Goal: Information Seeking & Learning: Learn about a topic

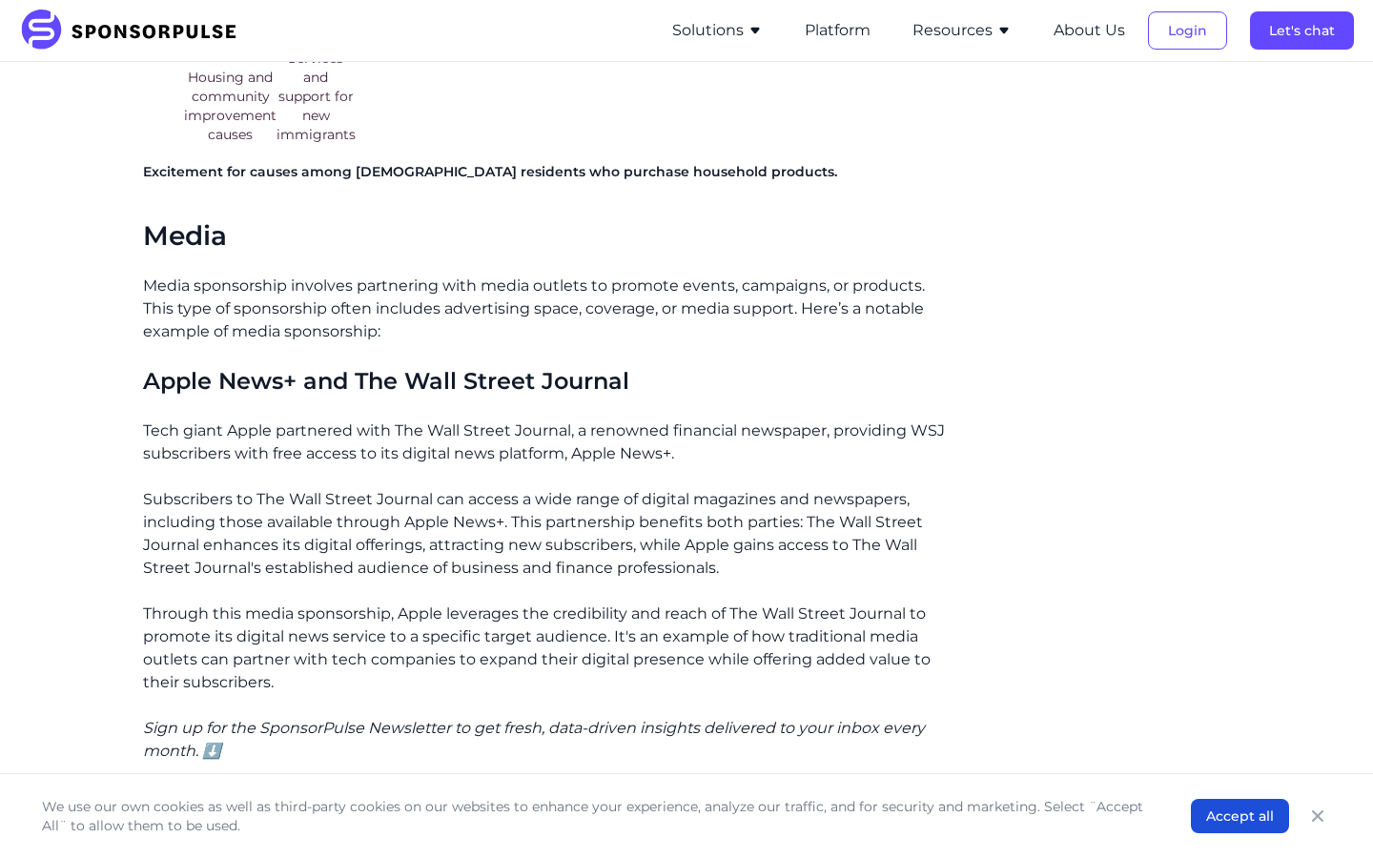
scroll to position [2286, 0]
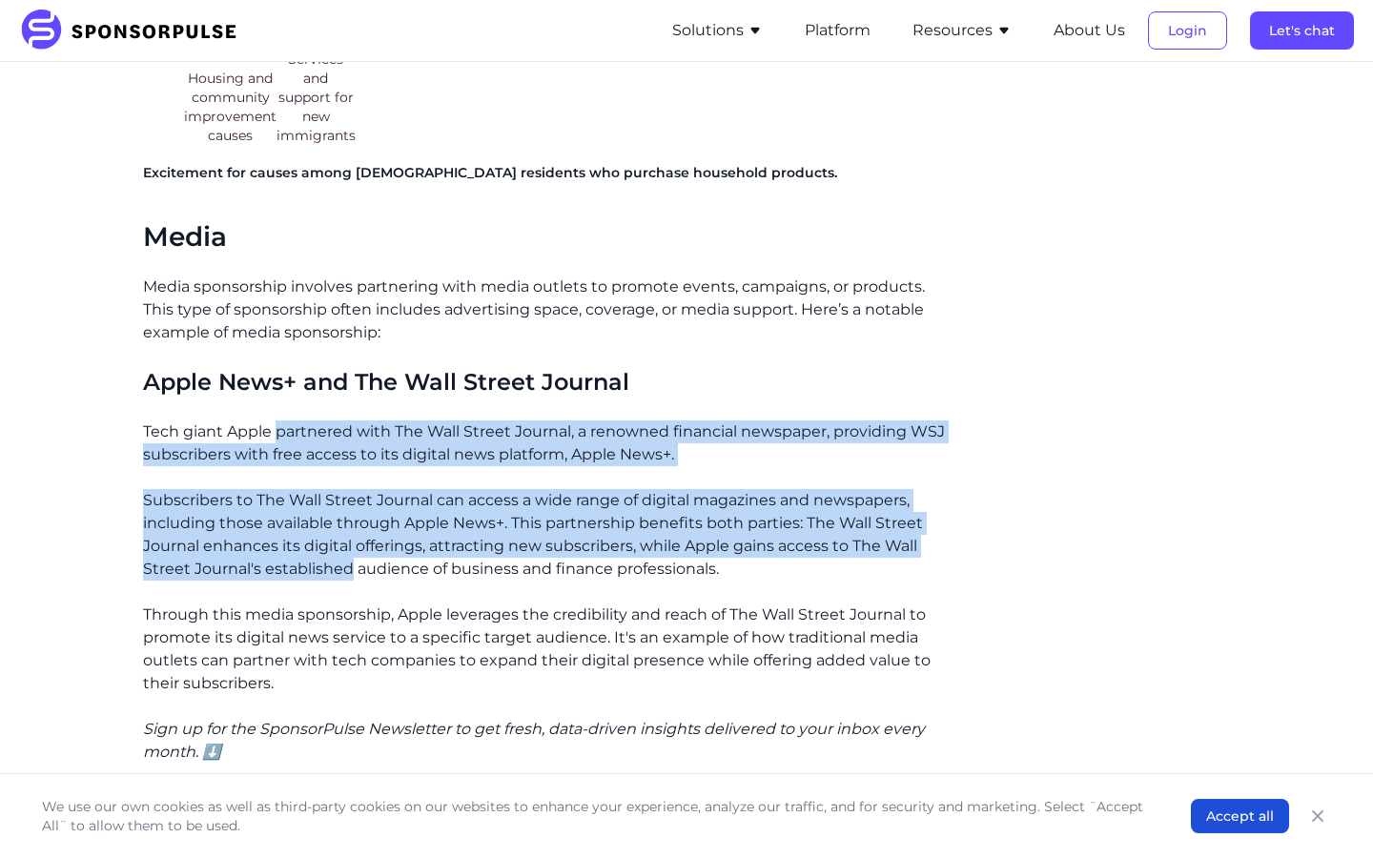
drag, startPoint x: 349, startPoint y: 536, endPoint x: 286, endPoint y: 411, distance: 139.8
click at [286, 411] on div "If you’ve been following us for a while, you know the undeniable power of spons…" at bounding box center [548, 297] width 811 height 3978
click at [286, 420] on p "Tech giant Apple partnered with The Wall Street Journal, a renowned financial n…" at bounding box center [548, 443] width 811 height 46
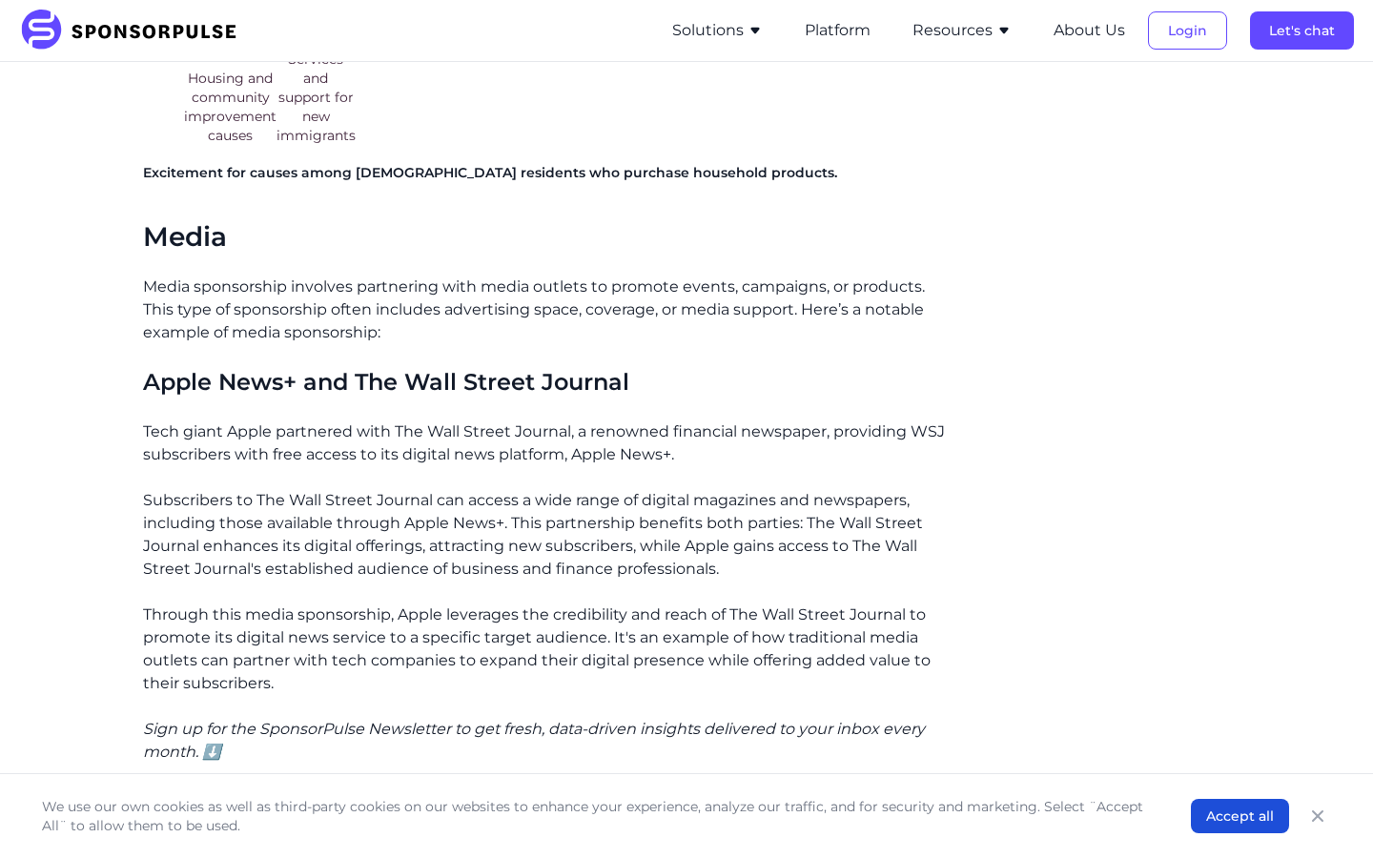
click at [367, 558] on div "If you’ve been following us for a while, you know the undeniable power of spons…" at bounding box center [548, 297] width 811 height 3978
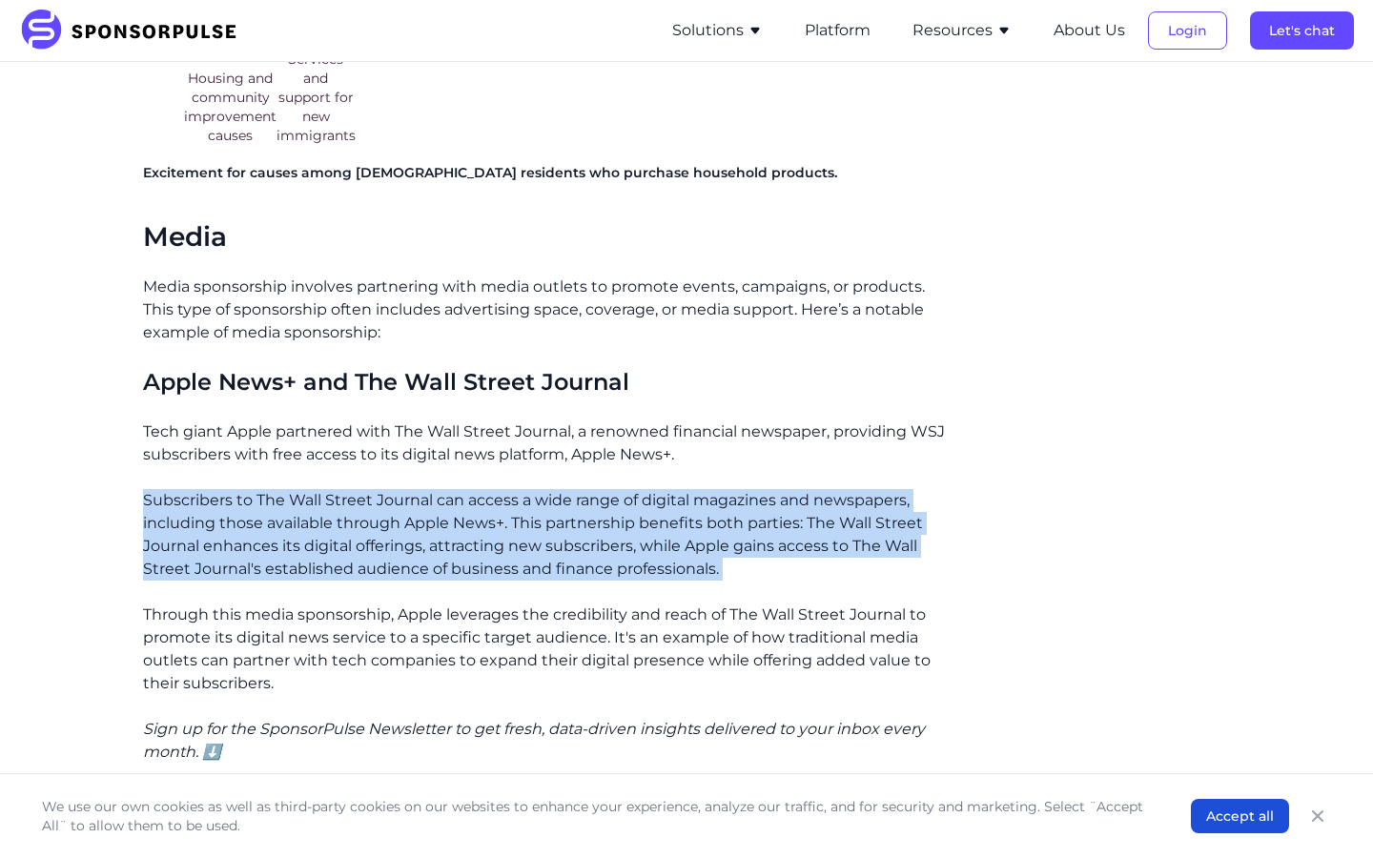
click at [367, 558] on div "If you’ve been following us for a while, you know the undeniable power of spons…" at bounding box center [548, 297] width 811 height 3978
click at [482, 548] on p "Subscribers to The Wall Street Journal can access a wide range of digital magaz…" at bounding box center [548, 535] width 811 height 92
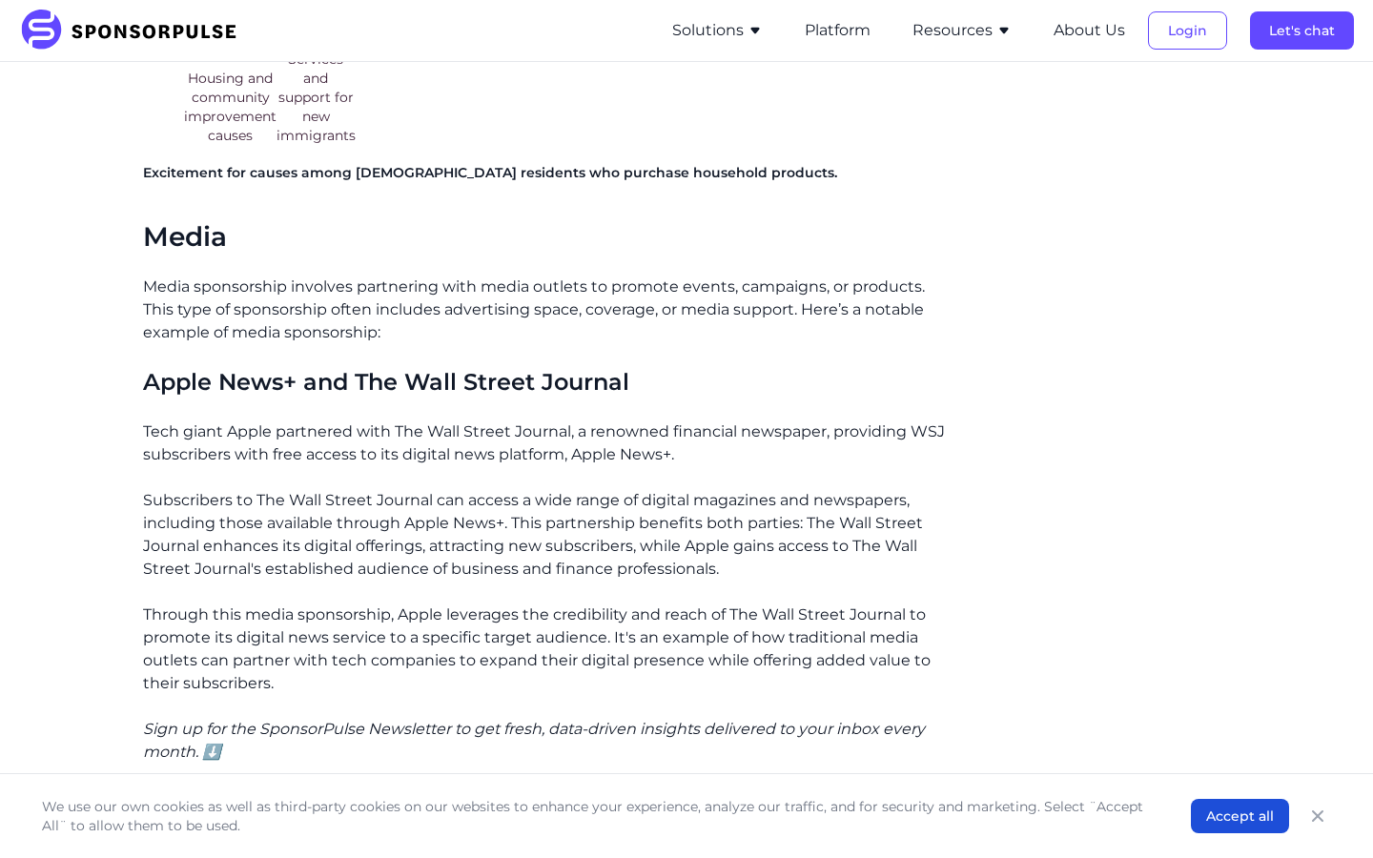
click at [482, 548] on p "Subscribers to The Wall Street Journal can access a wide range of digital magaz…" at bounding box center [548, 535] width 811 height 92
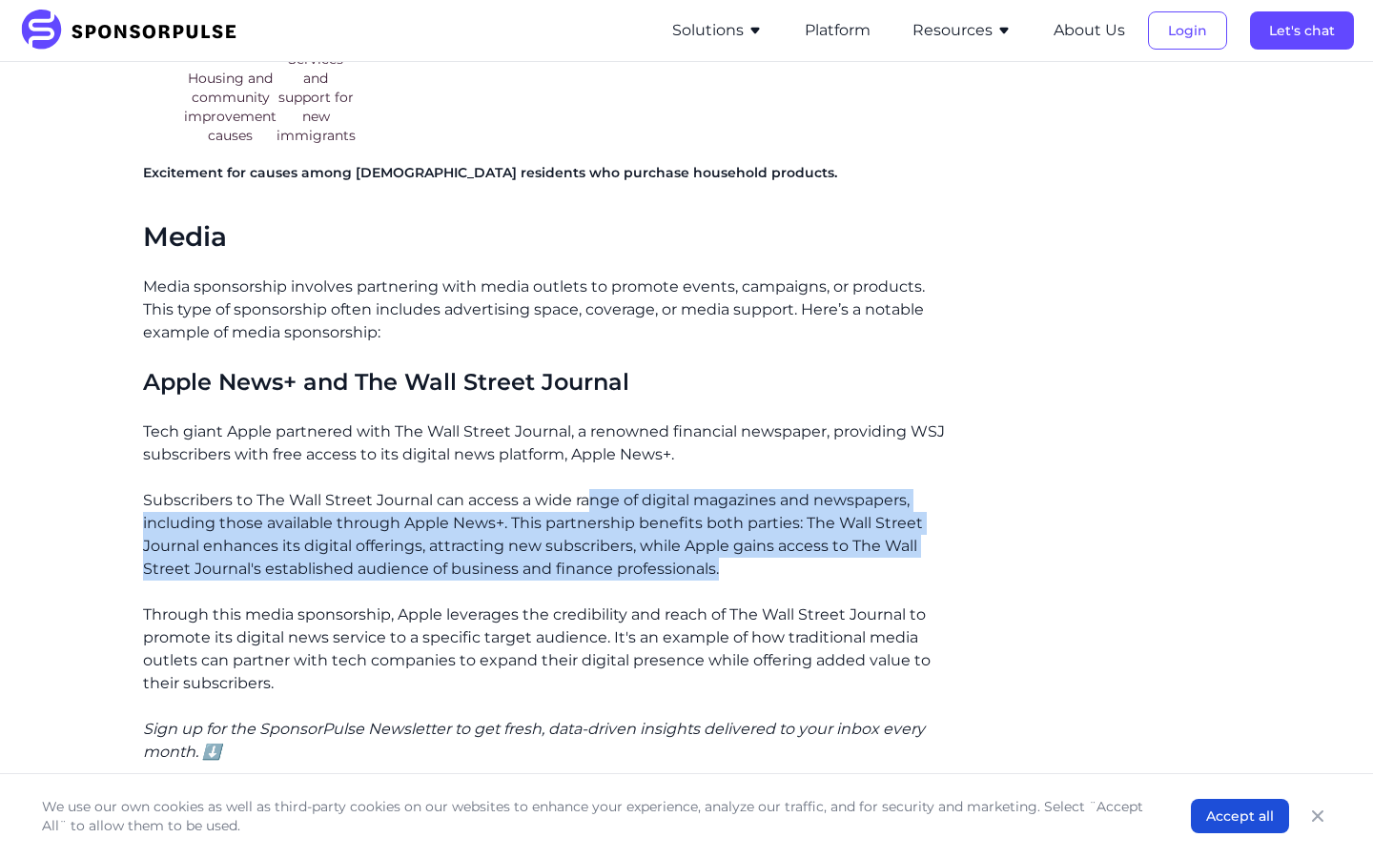
drag, startPoint x: 592, startPoint y: 467, endPoint x: 763, endPoint y: 564, distance: 196.4
click at [763, 564] on div "If you’ve been following us for a while, you know the undeniable power of spons…" at bounding box center [548, 297] width 811 height 3978
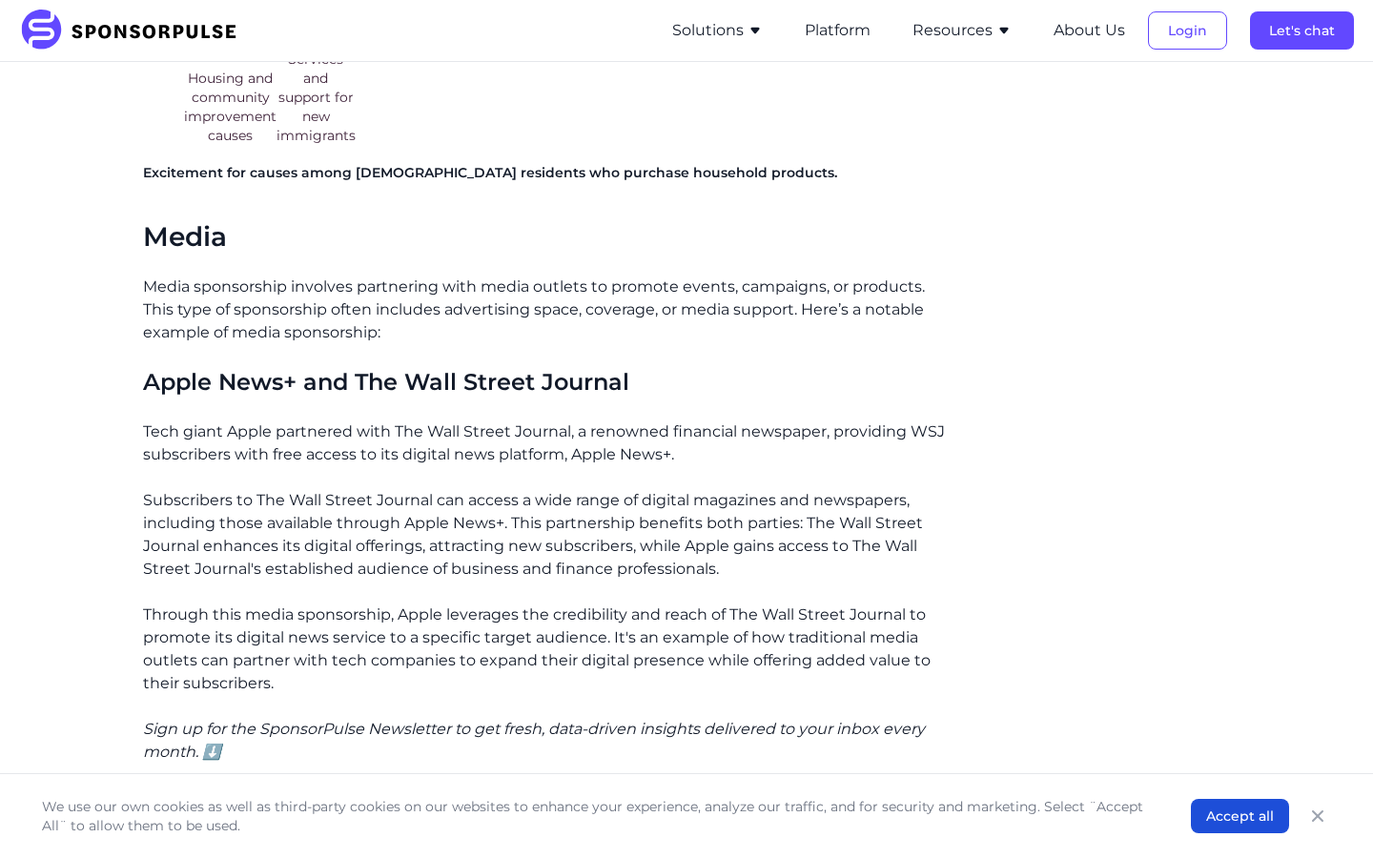
click at [763, 564] on div "If you’ve been following us for a while, you know the undeniable power of spons…" at bounding box center [548, 297] width 811 height 3978
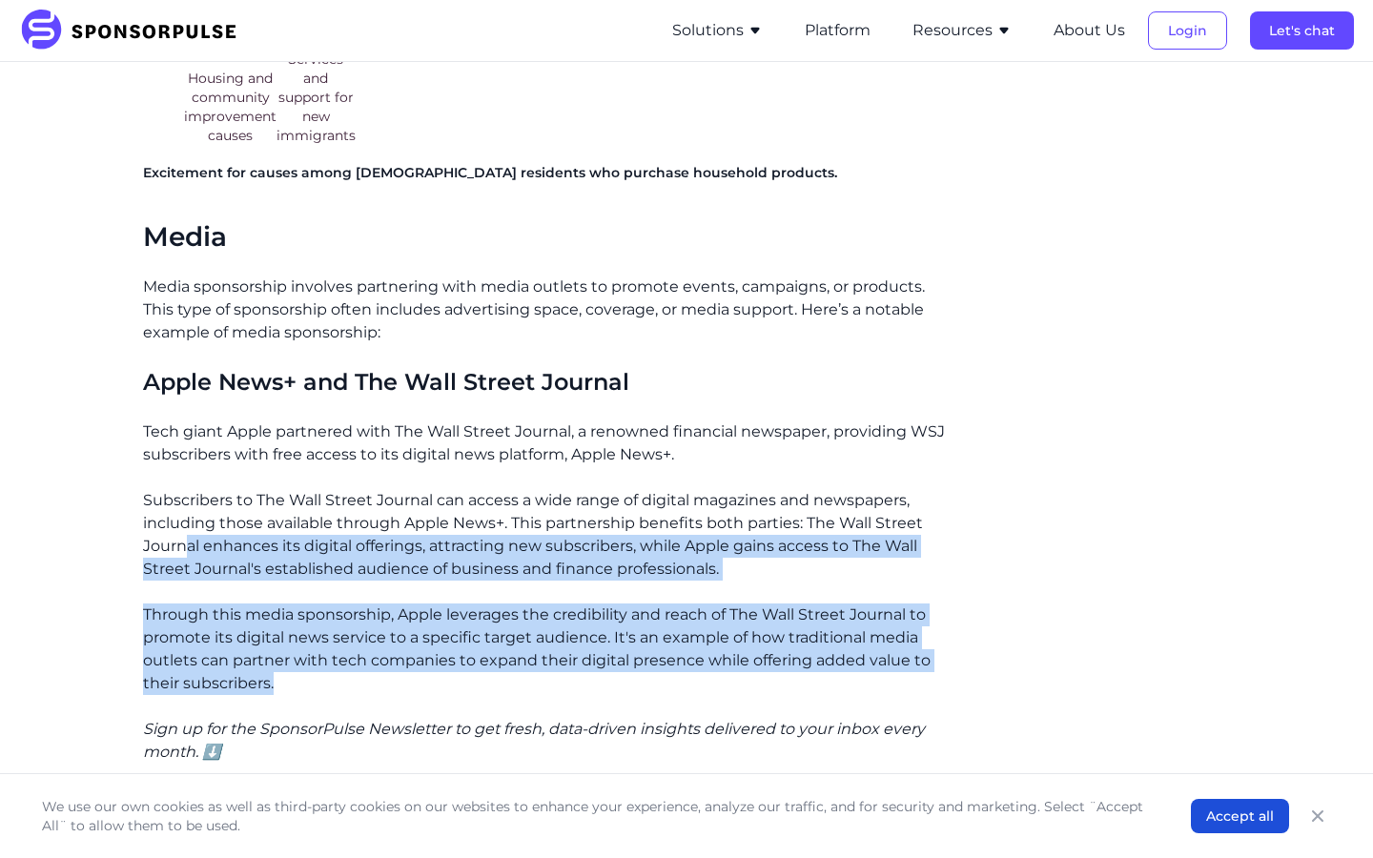
drag, startPoint x: 310, startPoint y: 666, endPoint x: 182, endPoint y: 517, distance: 196.7
click at [182, 517] on div "If you’ve been following us for a while, you know the undeniable power of spons…" at bounding box center [548, 297] width 811 height 3978
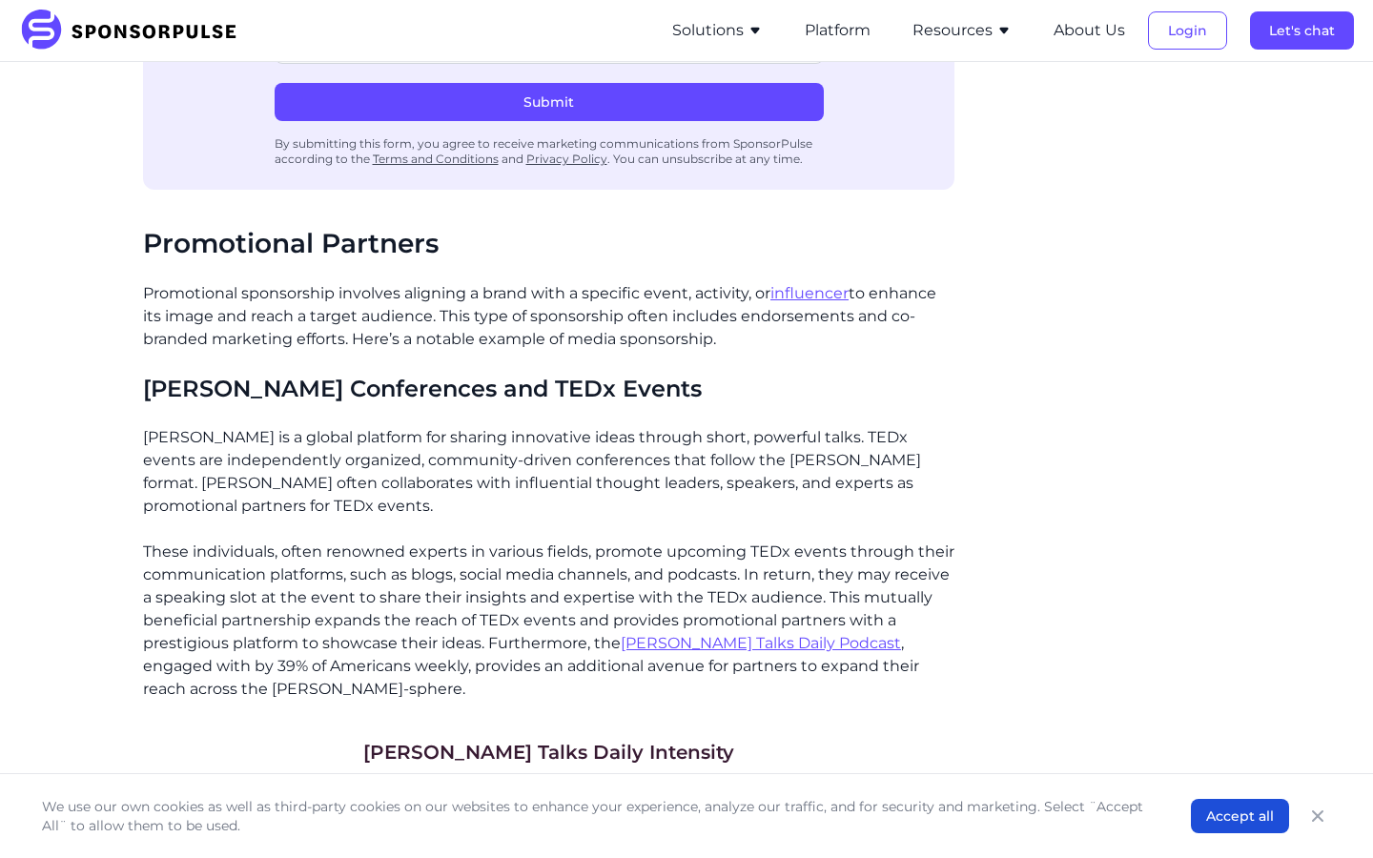
scroll to position [3293, 0]
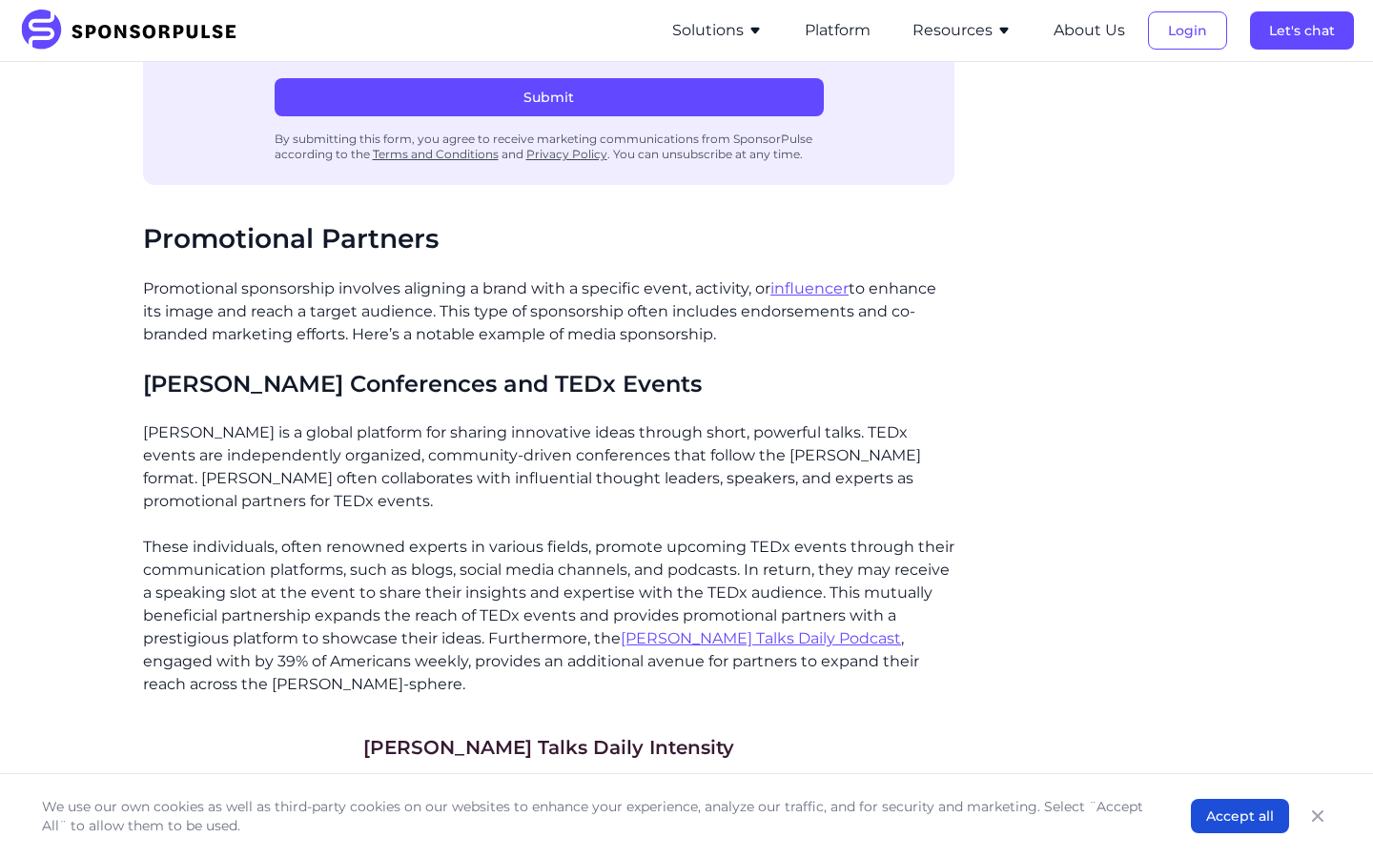
drag, startPoint x: 139, startPoint y: 212, endPoint x: 778, endPoint y: 318, distance: 647.5
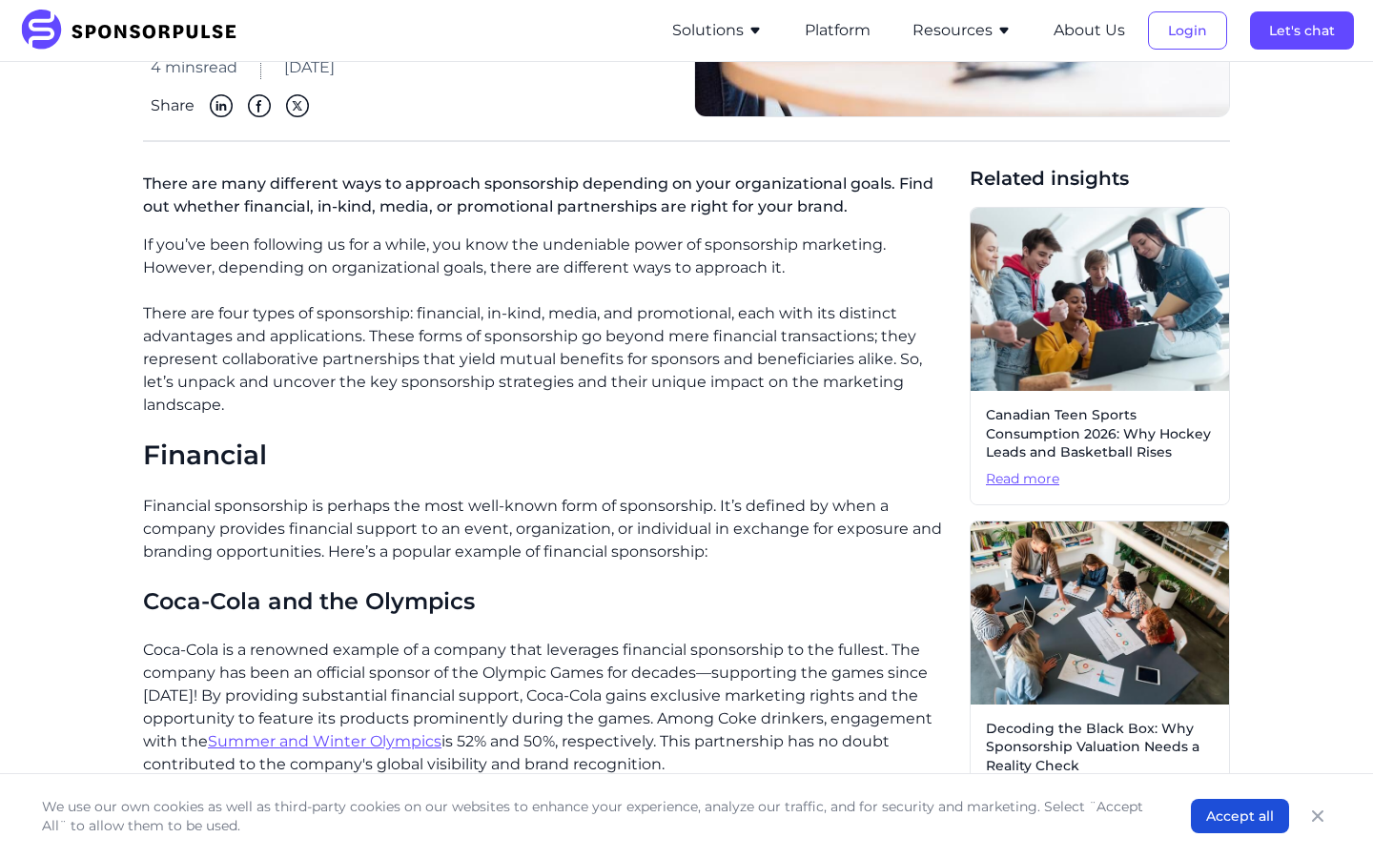
scroll to position [366, 0]
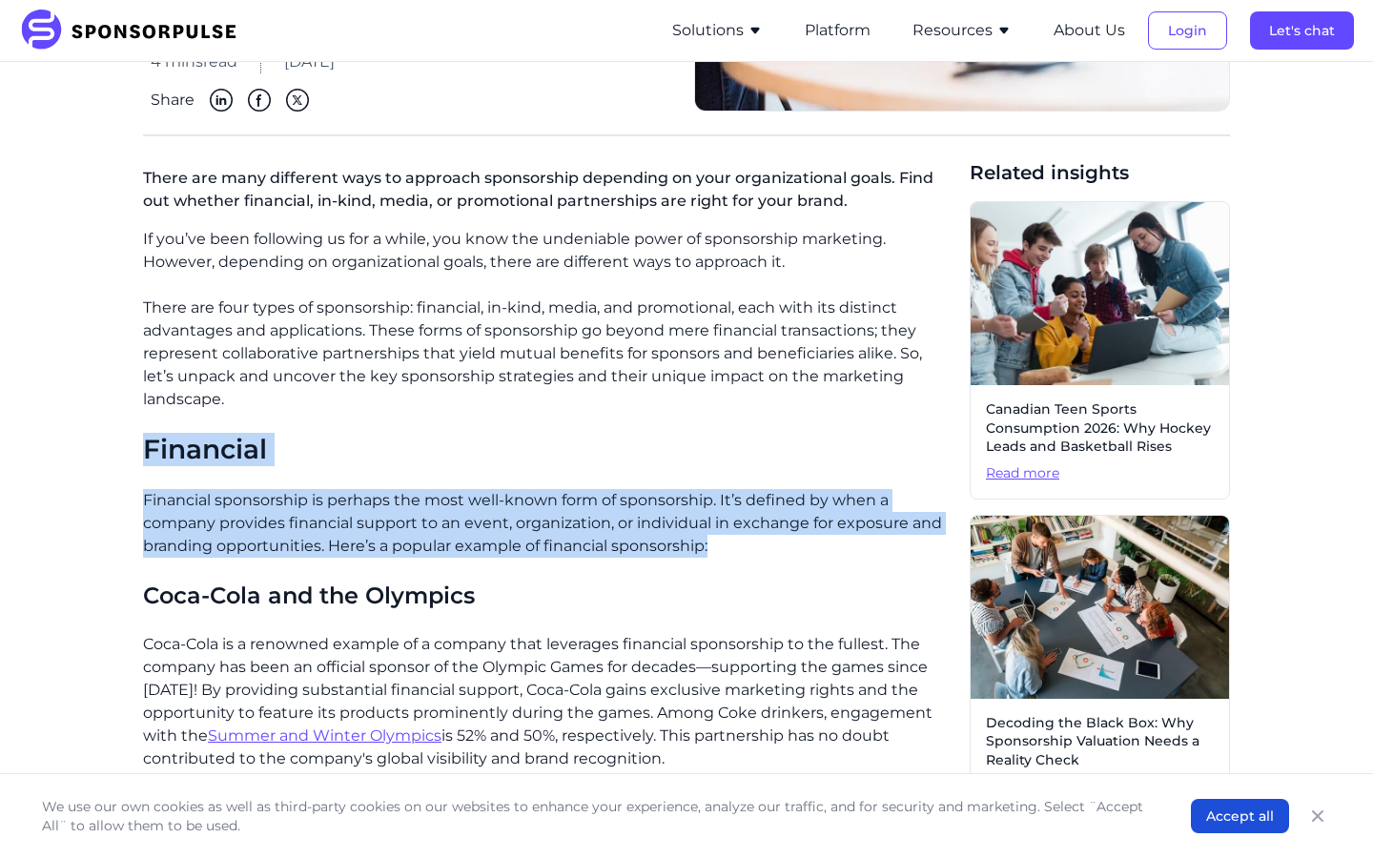
drag, startPoint x: 140, startPoint y: 418, endPoint x: 760, endPoint y: 521, distance: 628.1
copy div "Financial Financial sponsorship is perhaps the most well-known form of sponsors…"
click at [1214, 804] on button "Accept all" at bounding box center [1240, 816] width 98 height 34
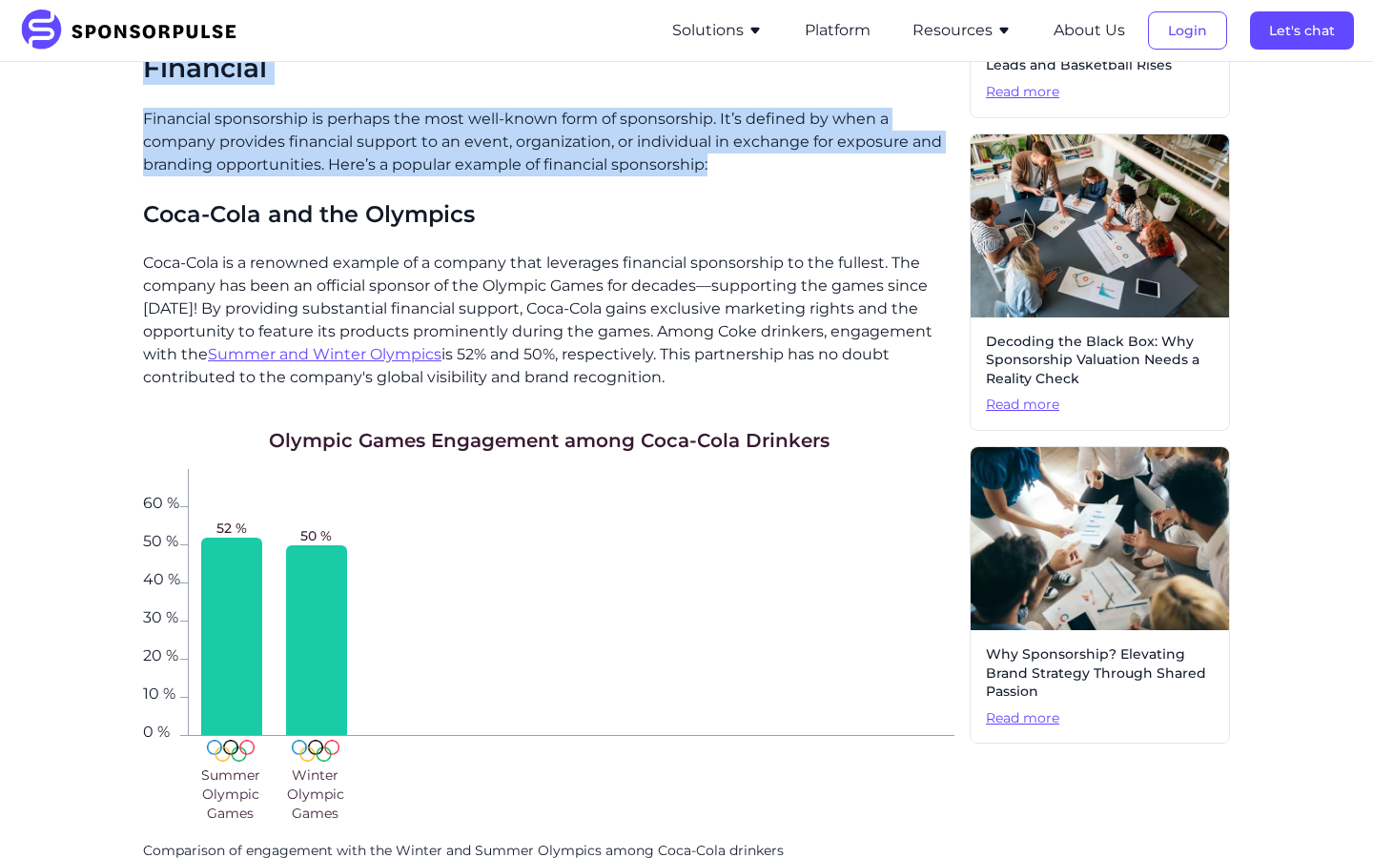
scroll to position [746, 0]
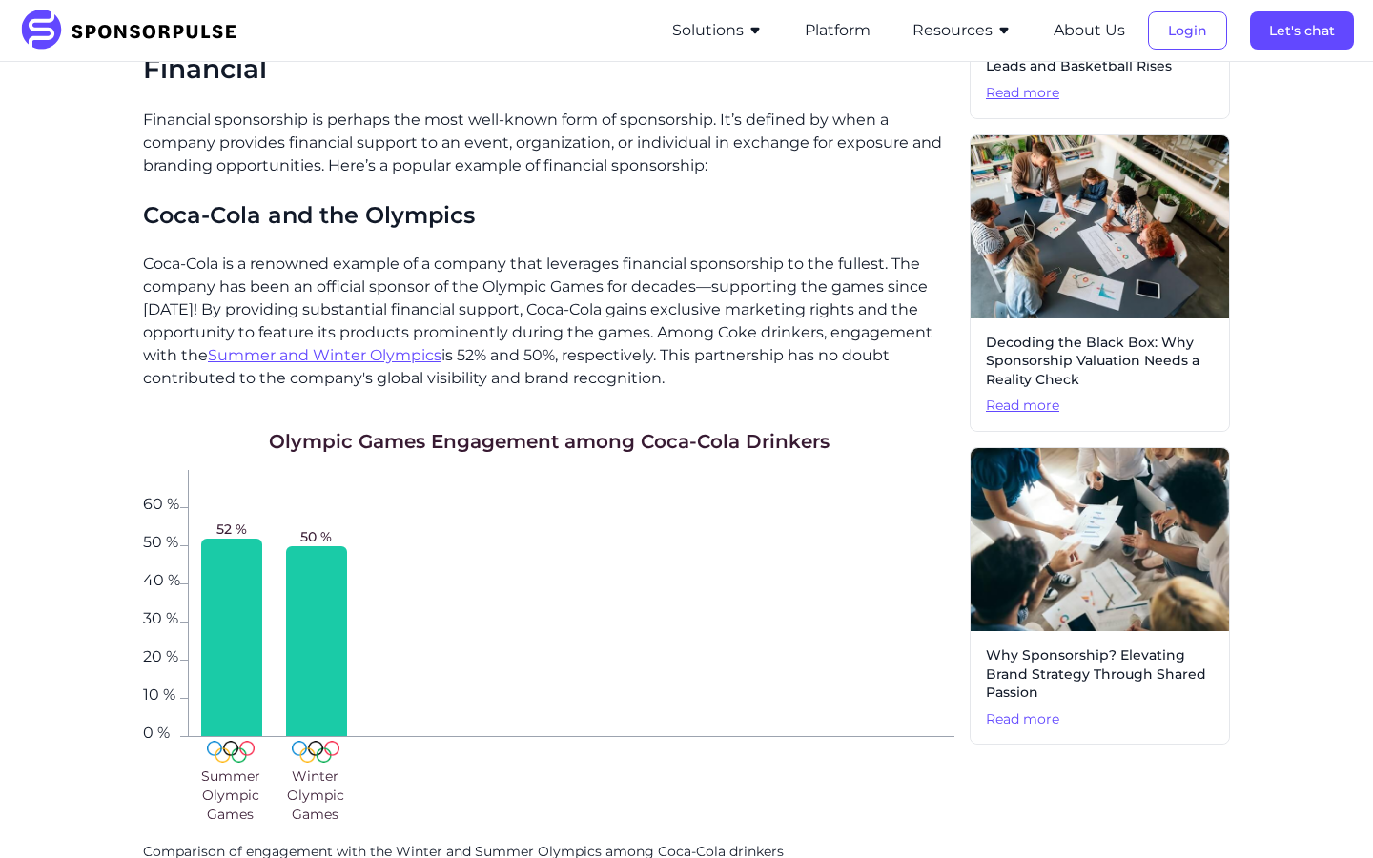
click at [528, 512] on div "52 % 50 %" at bounding box center [571, 603] width 766 height 267
click at [710, 322] on p "Coca-Cola is a renowned example of a company that leverages financial sponsorsh…" at bounding box center [548, 321] width 811 height 137
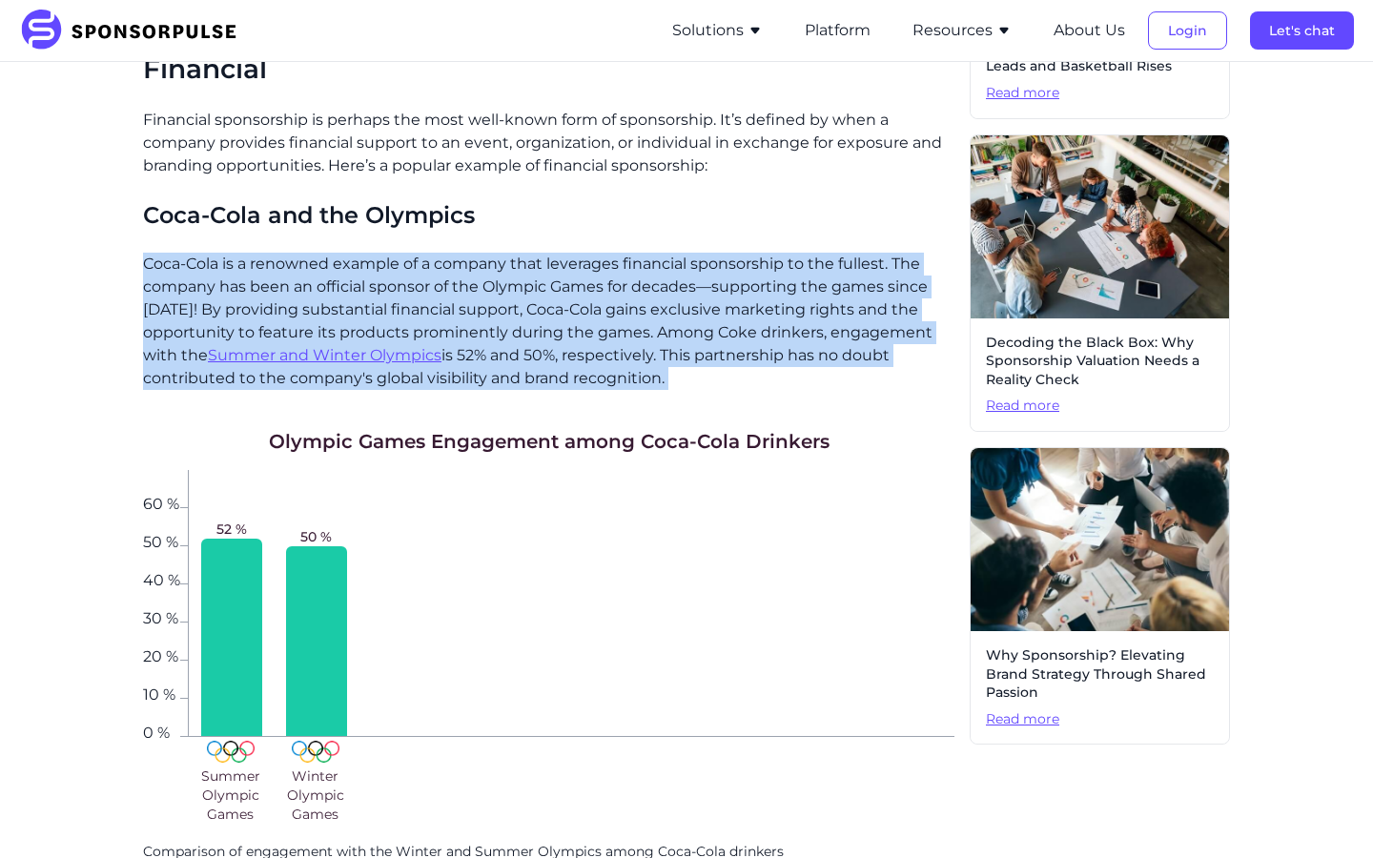
click at [710, 322] on p "Coca-Cola is a renowned example of a company that leverages financial sponsorsh…" at bounding box center [548, 321] width 811 height 137
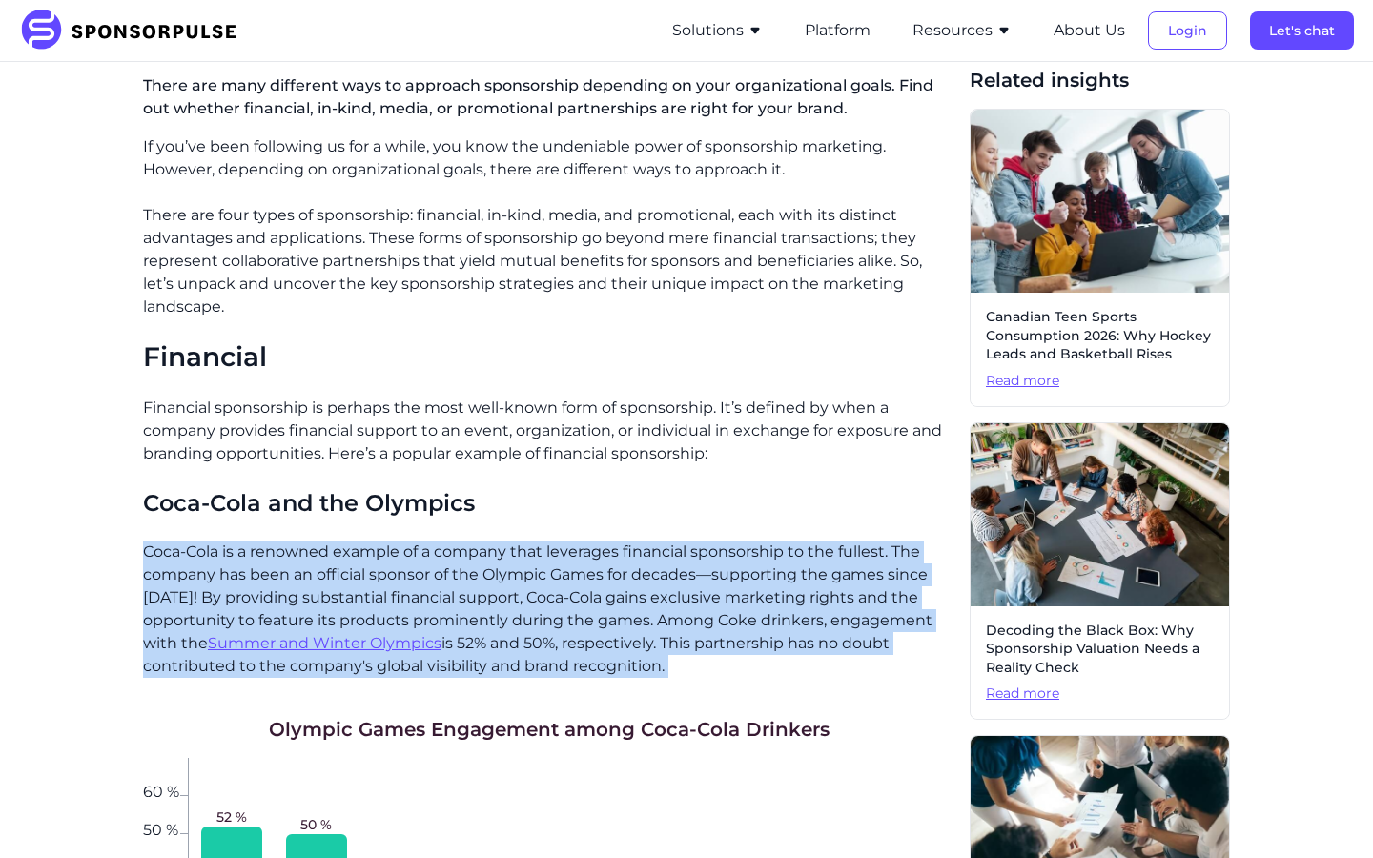
scroll to position [460, 0]
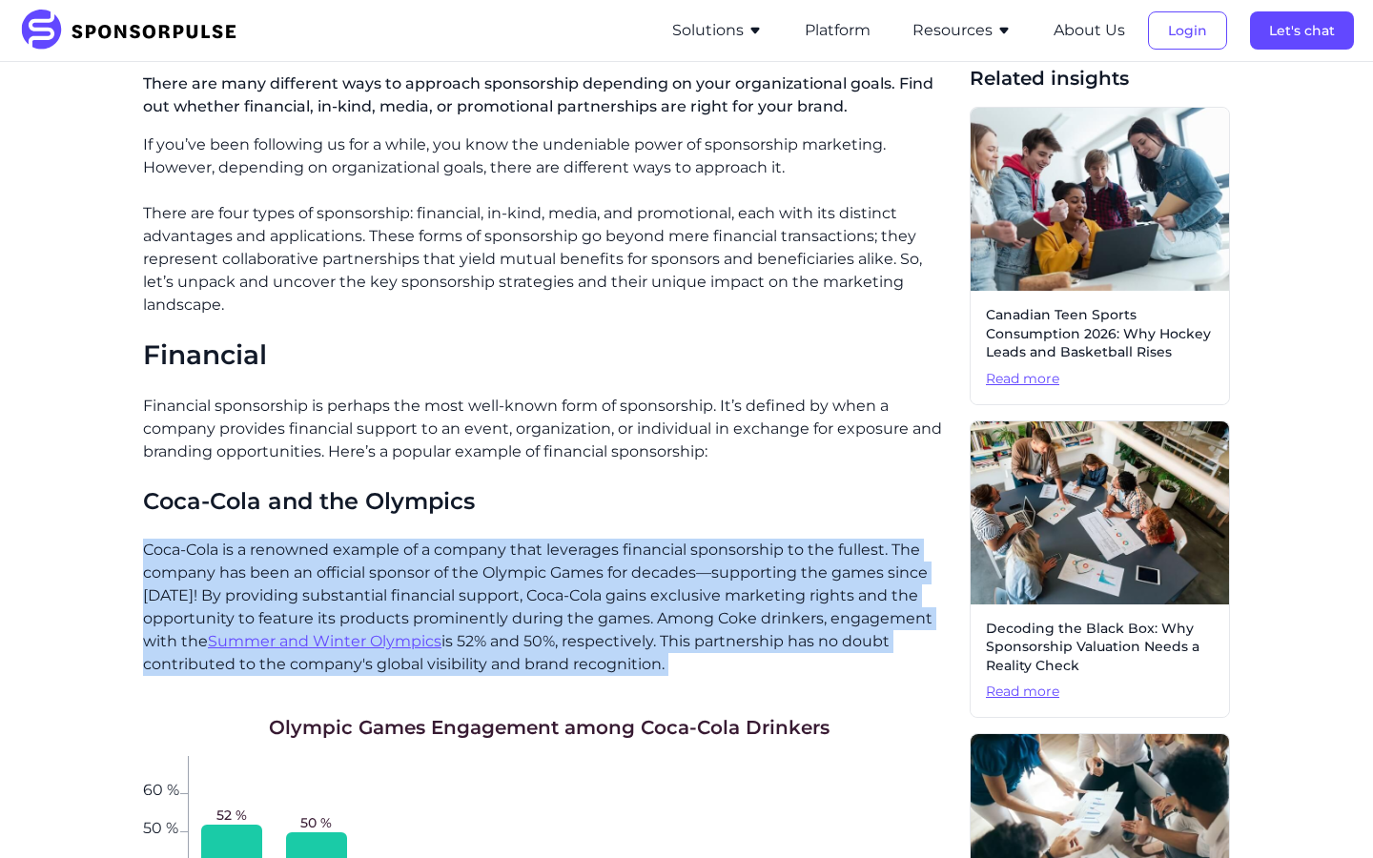
click at [813, 539] on p "Coca-Cola is a renowned example of a company that leverages financial sponsorsh…" at bounding box center [548, 607] width 811 height 137
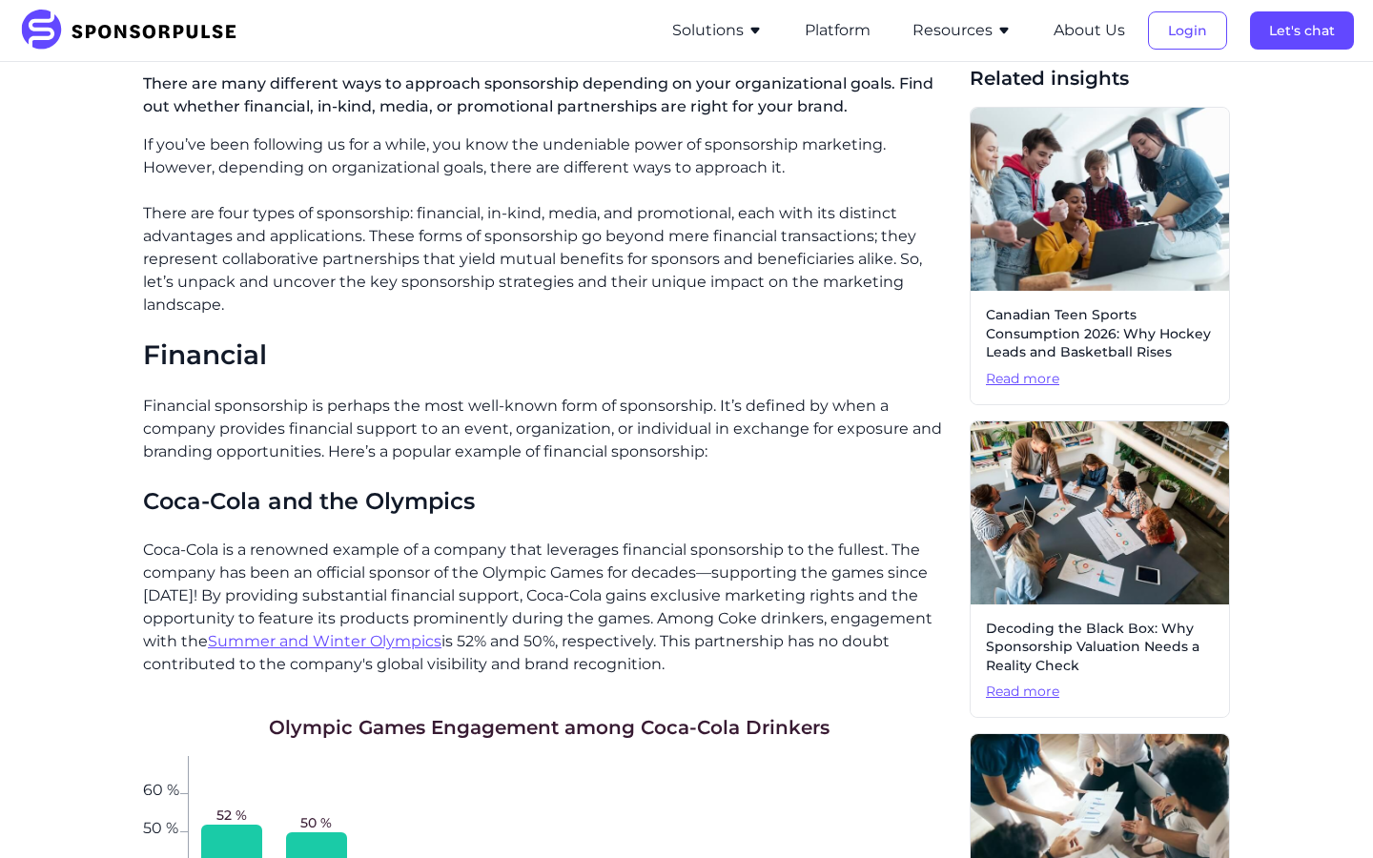
click at [813, 539] on p "Coca-Cola is a renowned example of a company that leverages financial sponsorsh…" at bounding box center [548, 607] width 811 height 137
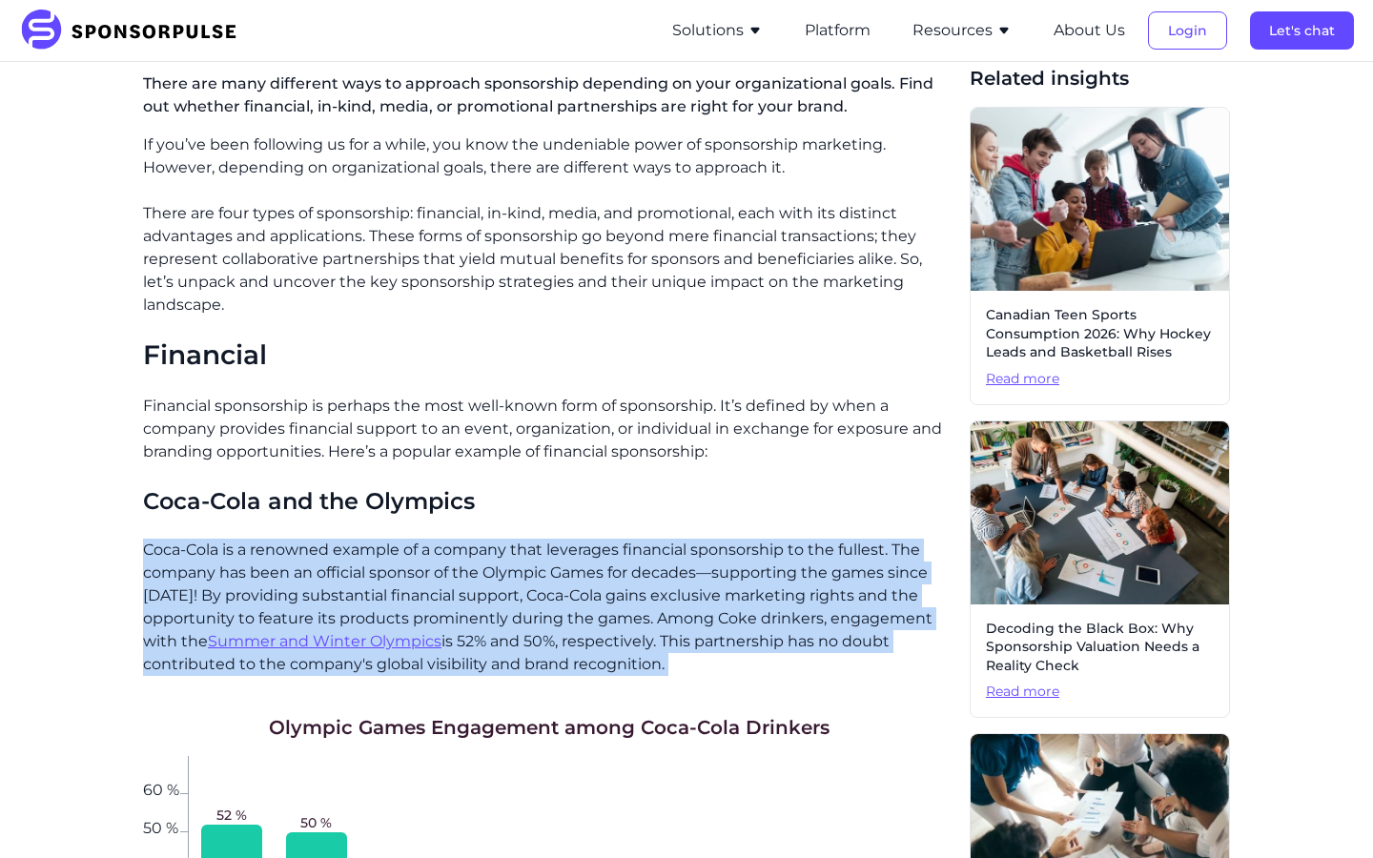
click at [348, 547] on p "Coca-Cola is a renowned example of a company that leverages financial sponsorsh…" at bounding box center [548, 607] width 811 height 137
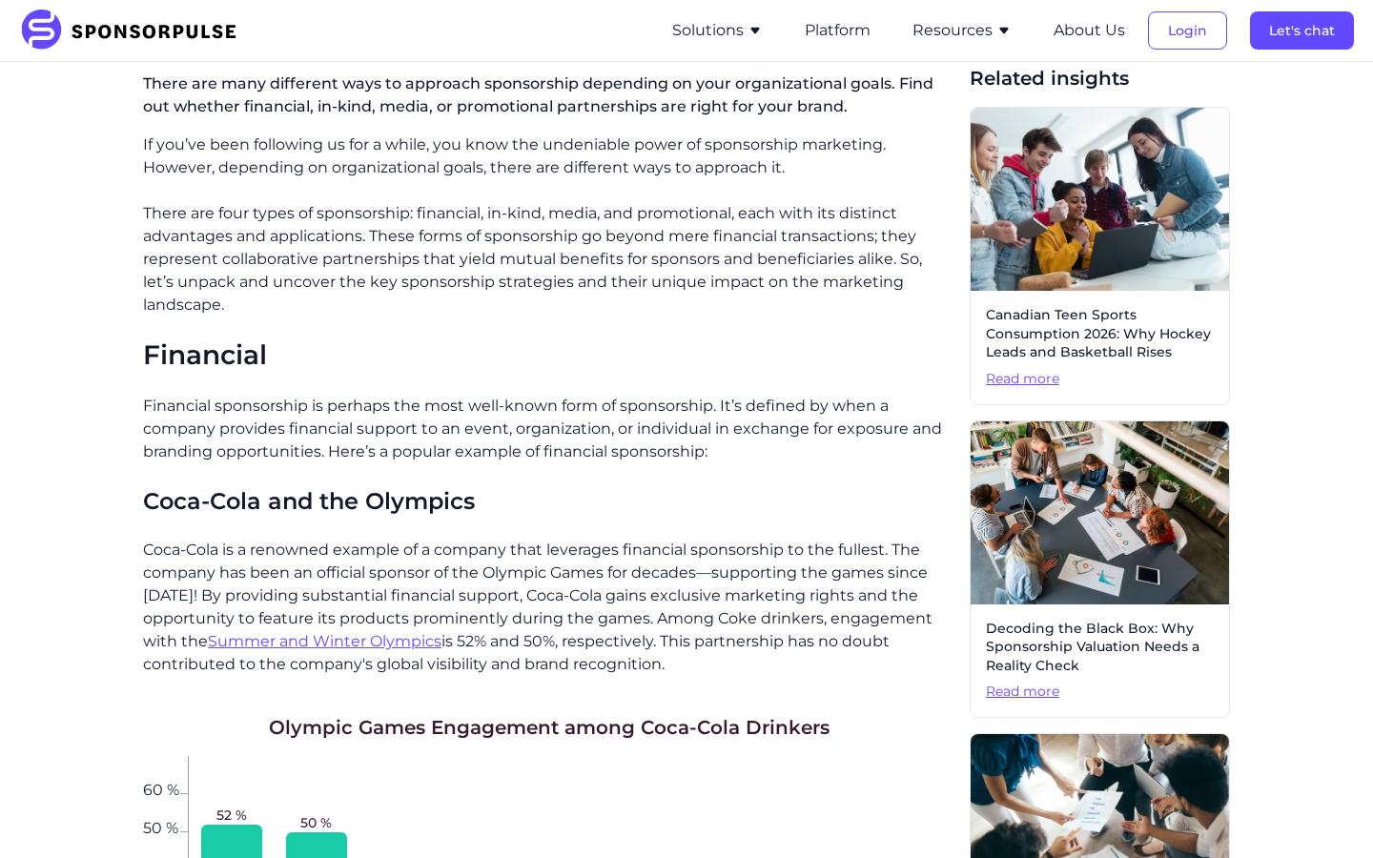
click at [348, 547] on p "Coca-Cola is a renowned example of a company that leverages financial sponsorsh…" at bounding box center [548, 607] width 811 height 137
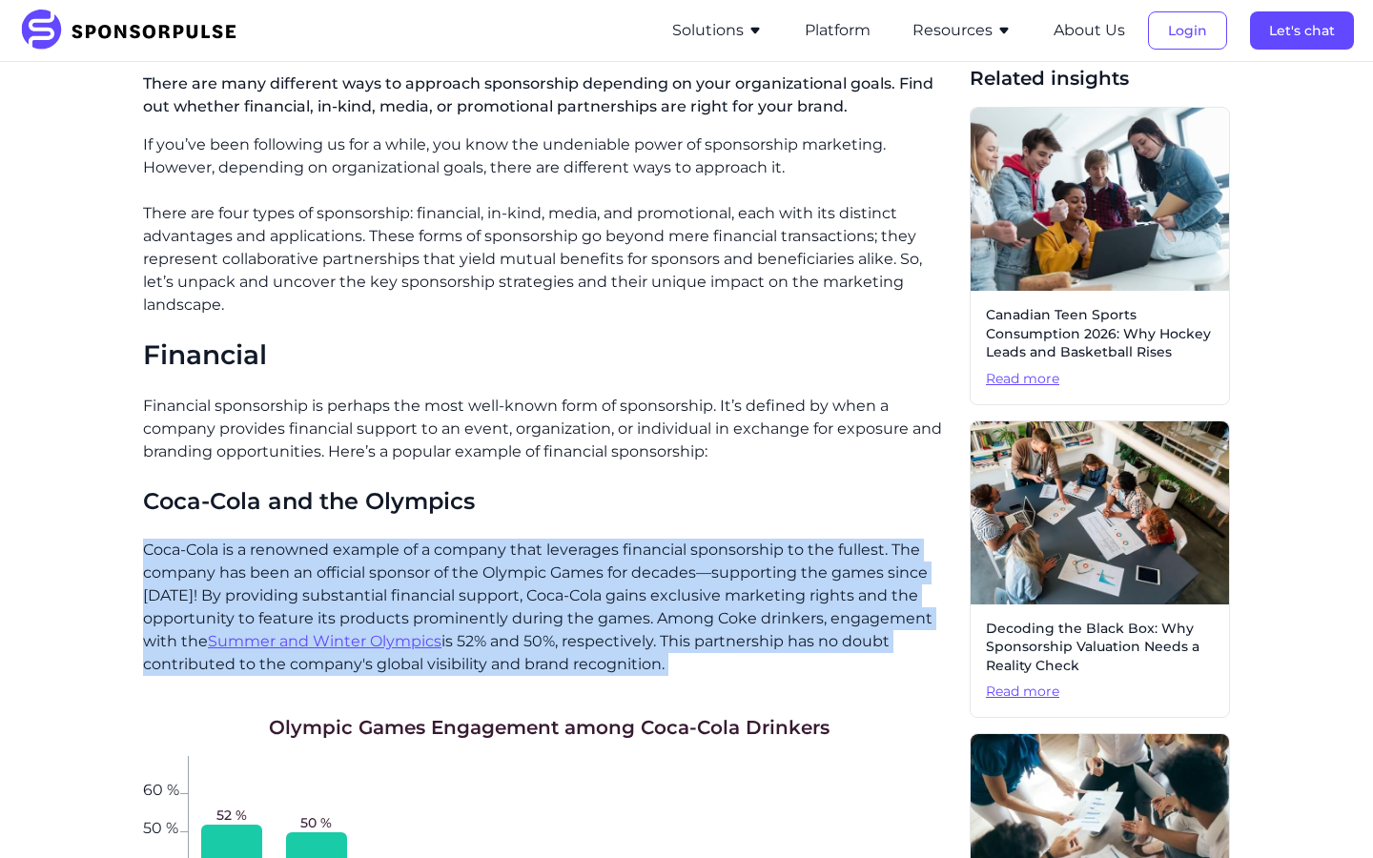
click at [785, 563] on p "Coca-Cola is a renowned example of a company that leverages financial sponsorsh…" at bounding box center [548, 607] width 811 height 137
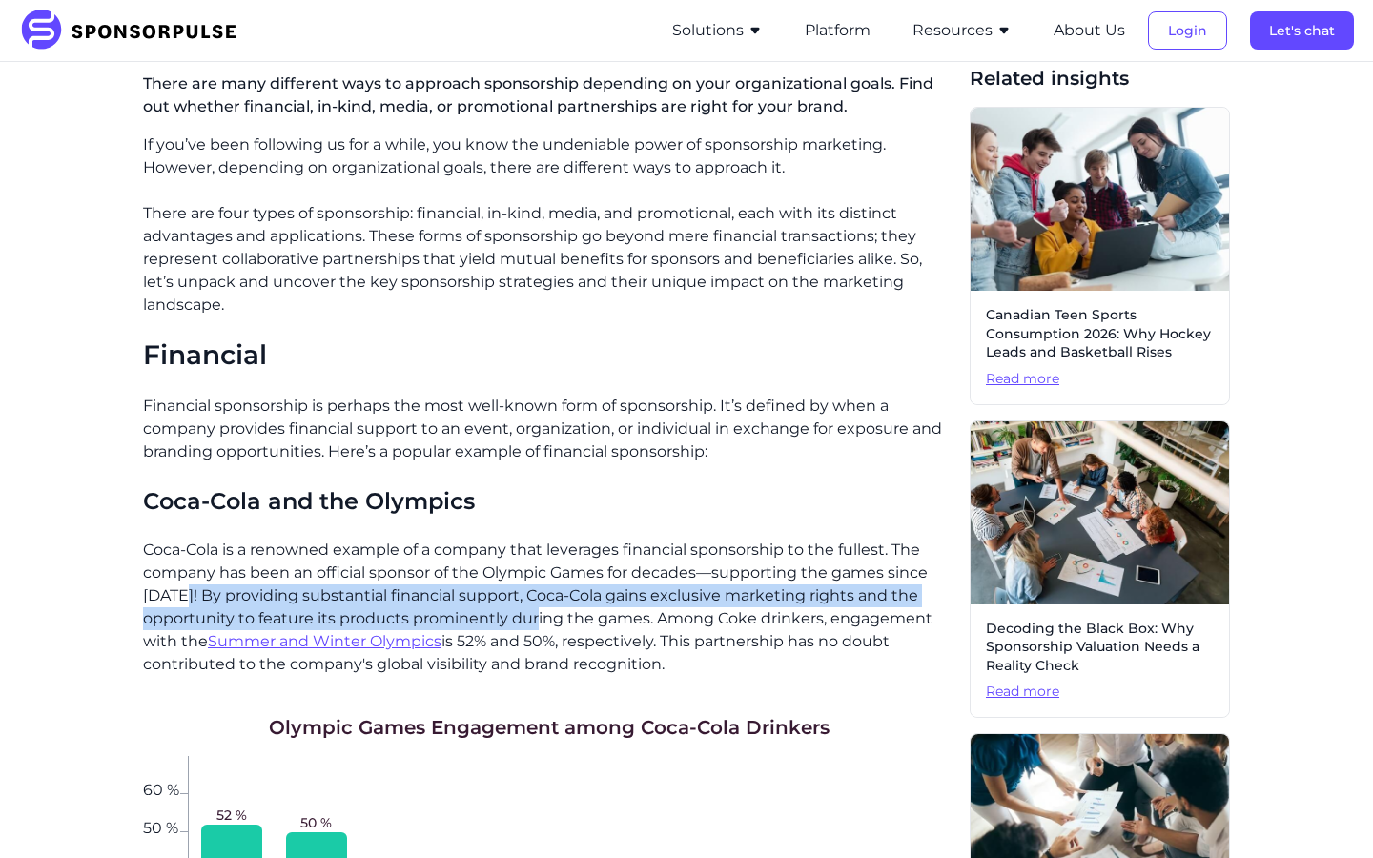
drag, startPoint x: 180, startPoint y: 571, endPoint x: 553, endPoint y: 592, distance: 373.3
click at [553, 592] on p "Coca-Cola is a renowned example of a company that leverages financial sponsorsh…" at bounding box center [548, 607] width 811 height 137
drag, startPoint x: 600, startPoint y: 570, endPoint x: 904, endPoint y: 656, distance: 315.9
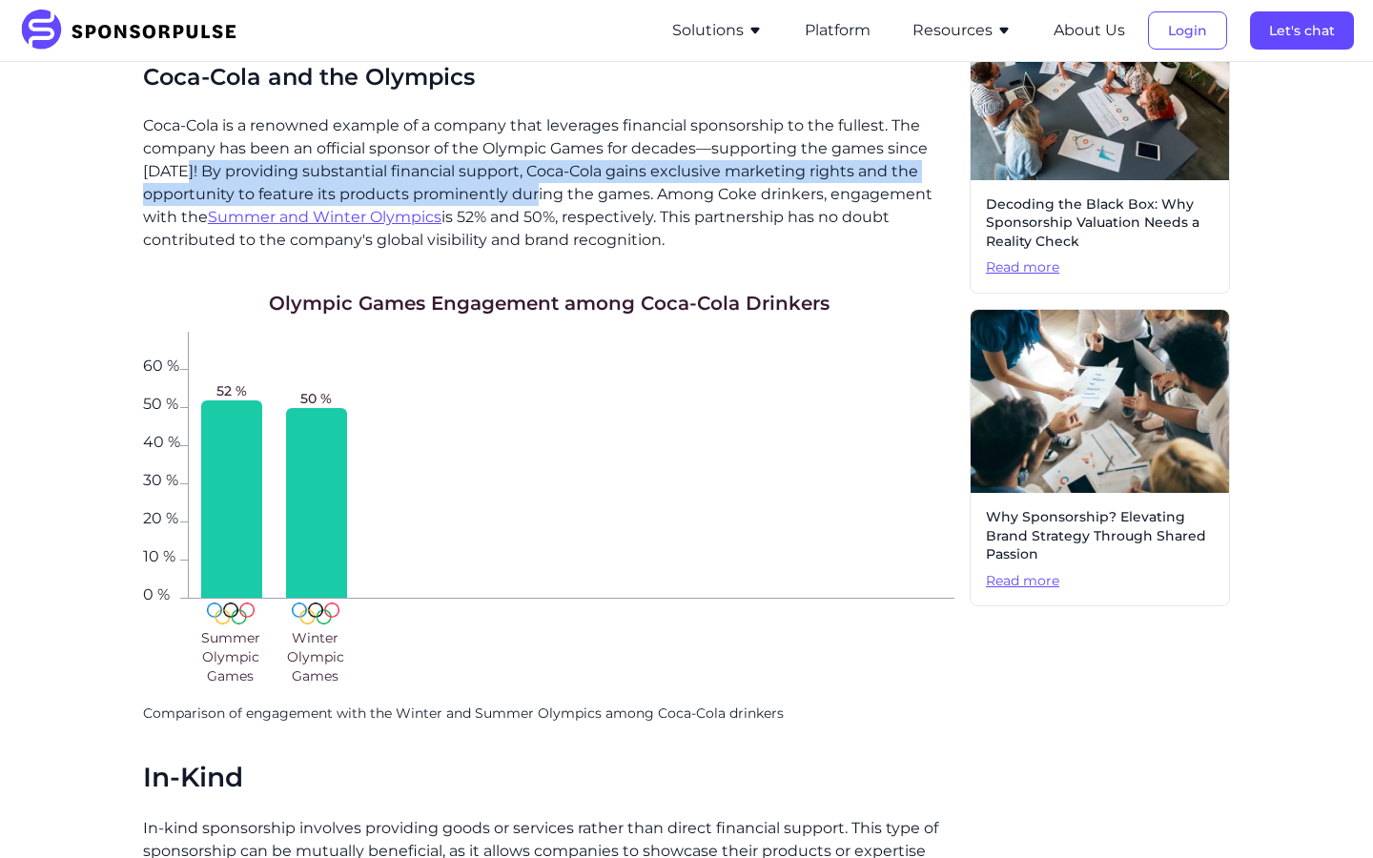
scroll to position [885, 0]
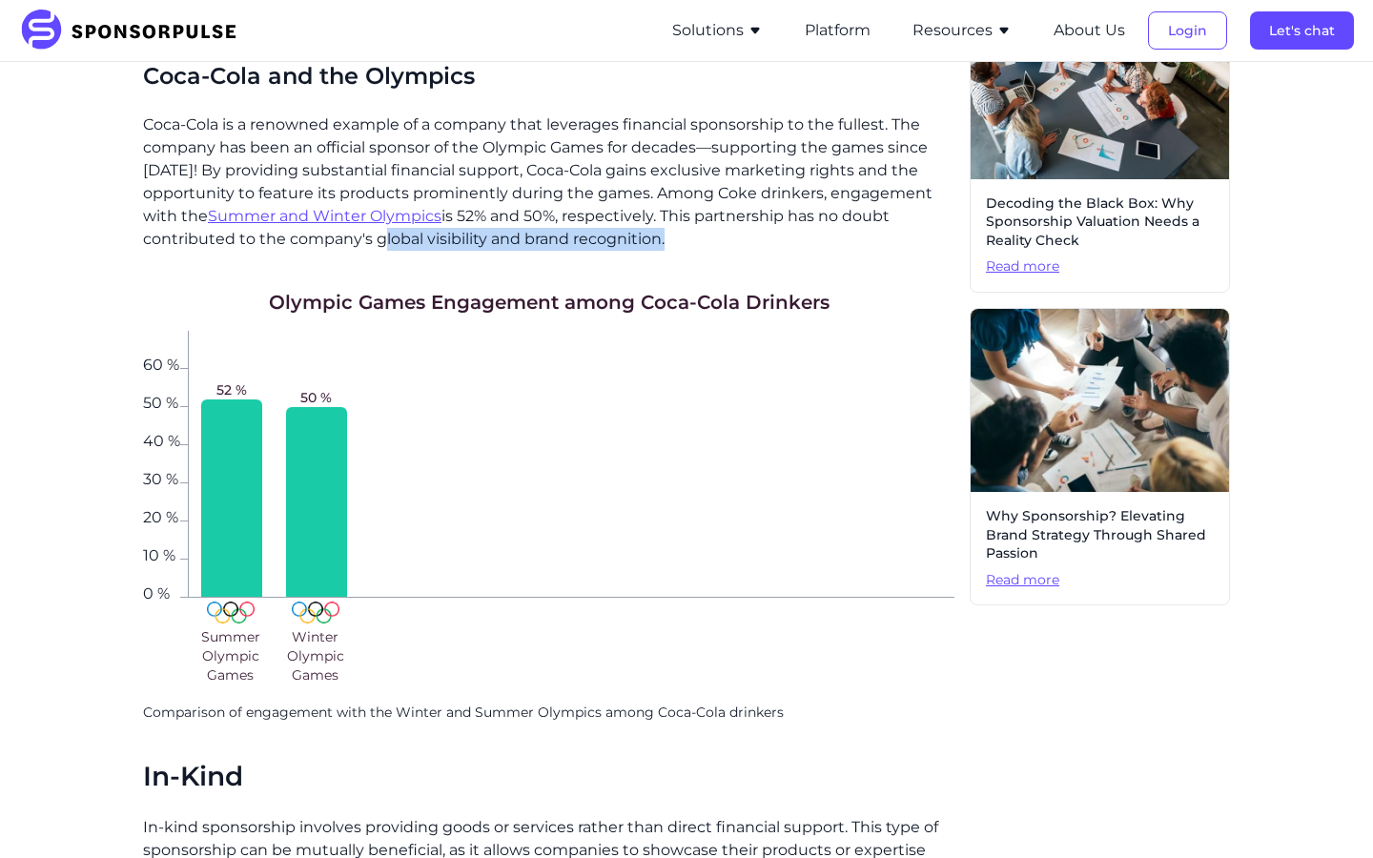
drag, startPoint x: 375, startPoint y: 217, endPoint x: 656, endPoint y: 225, distance: 281.3
click at [656, 225] on p "Coca-Cola is a renowned example of a company that leverages financial sponsorsh…" at bounding box center [548, 181] width 811 height 137
copy p "global visibility and brand recognition"
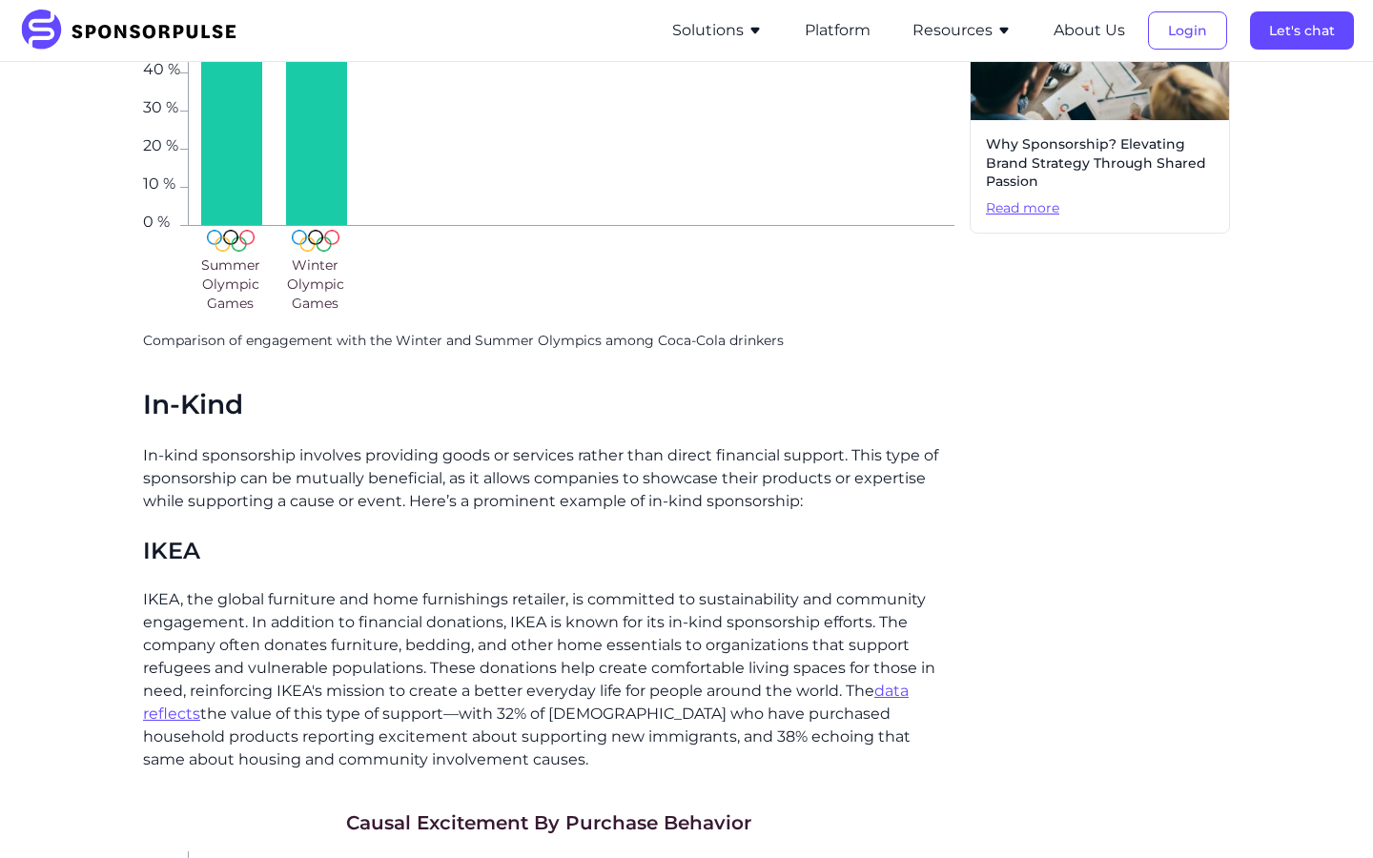
scroll to position [1277, 0]
